Goal: Information Seeking & Learning: Learn about a topic

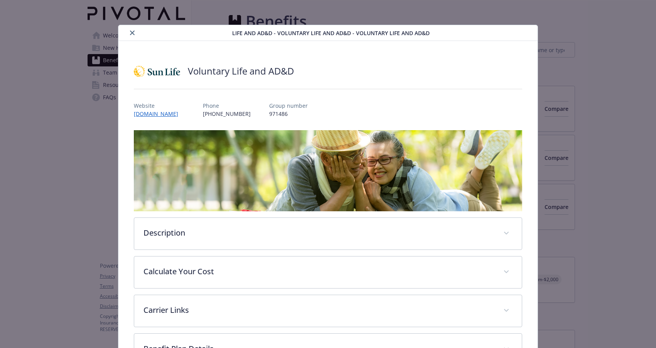
scroll to position [23, 0]
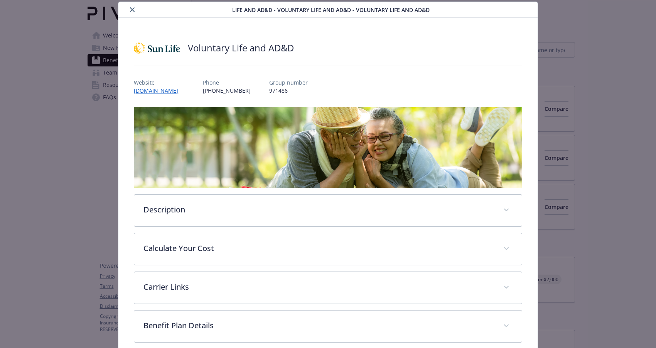
click at [134, 12] on button "close" at bounding box center [132, 9] width 9 height 9
